Goal: Find specific page/section: Find specific page/section

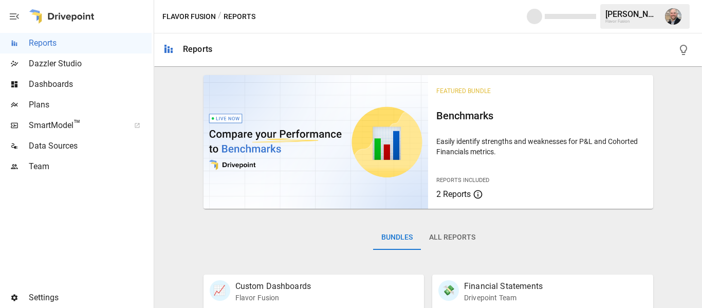
click at [54, 107] on span "Plans" at bounding box center [90, 105] width 123 height 12
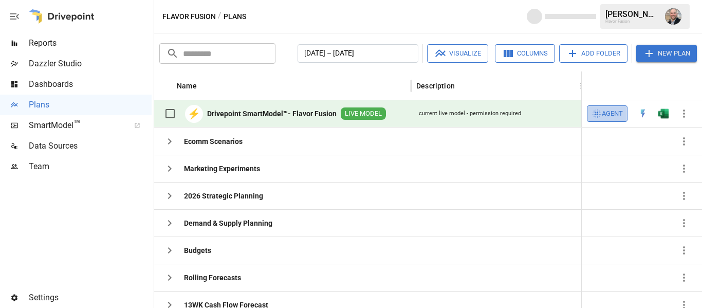
click at [605, 110] on span "Agent" at bounding box center [612, 114] width 21 height 12
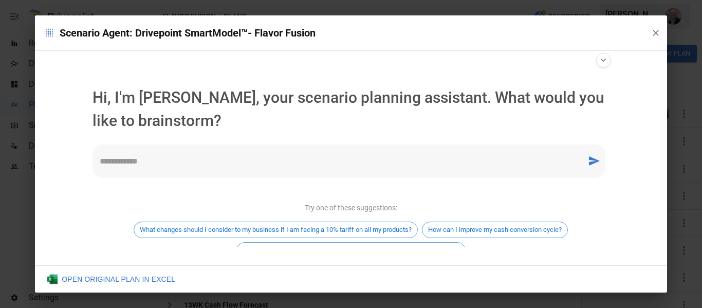
scroll to position [69, 0]
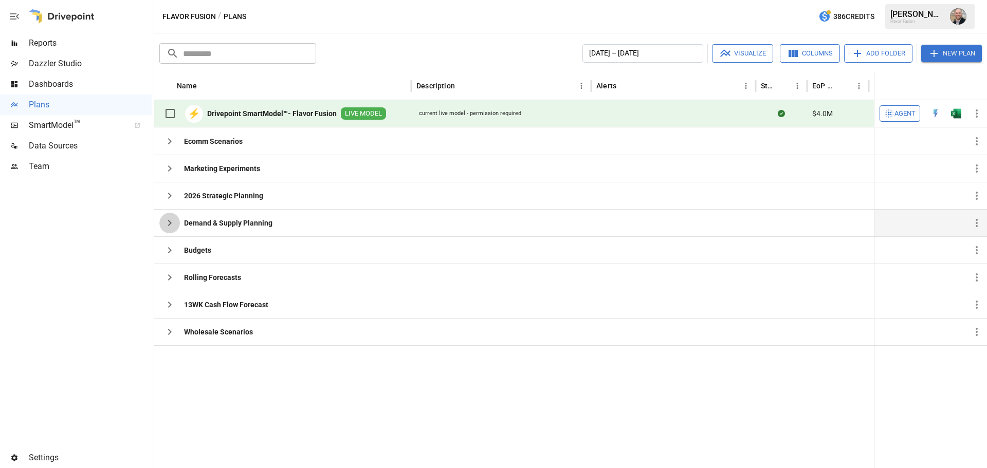
click at [165, 222] on icon "button" at bounding box center [170, 223] width 12 height 12
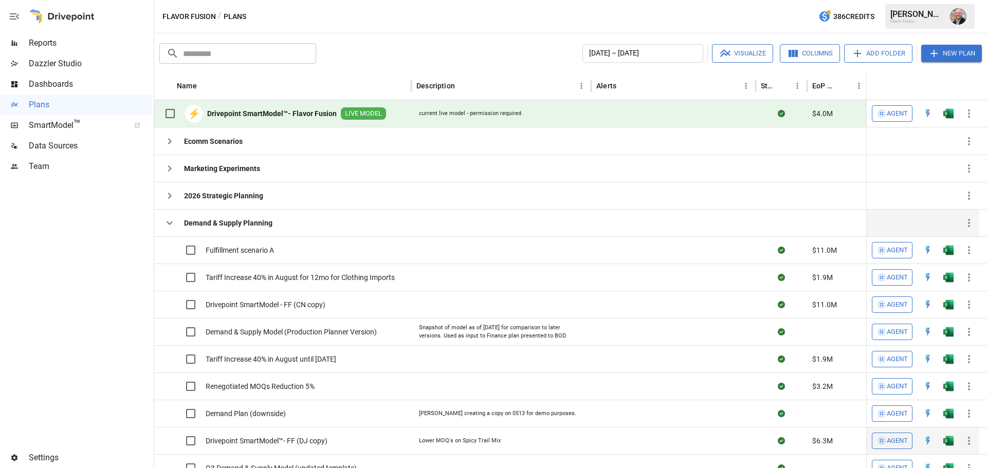
click at [947, 440] on img "Open in Excel" at bounding box center [949, 441] width 10 height 10
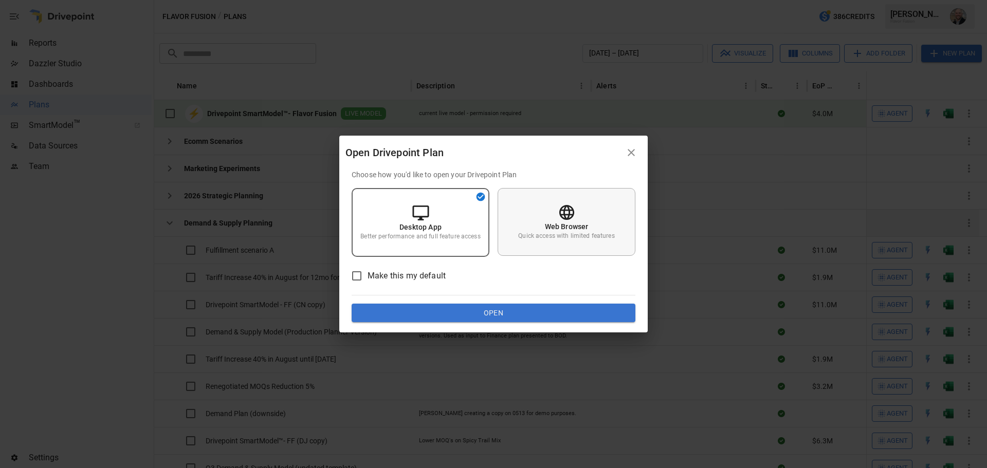
click at [547, 215] on div "Web Browser Quick access with limited features" at bounding box center [567, 222] width 138 height 68
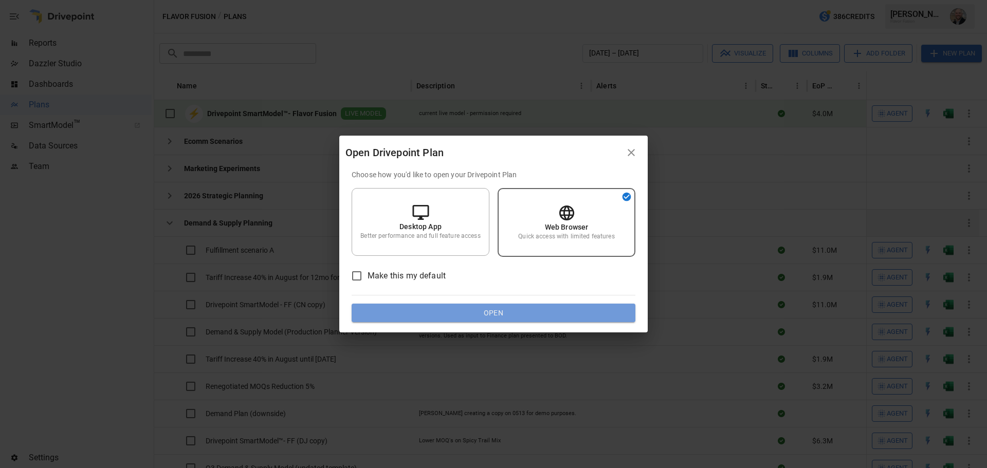
click at [526, 306] on button "Open" at bounding box center [494, 313] width 284 height 19
